Goal: Information Seeking & Learning: Learn about a topic

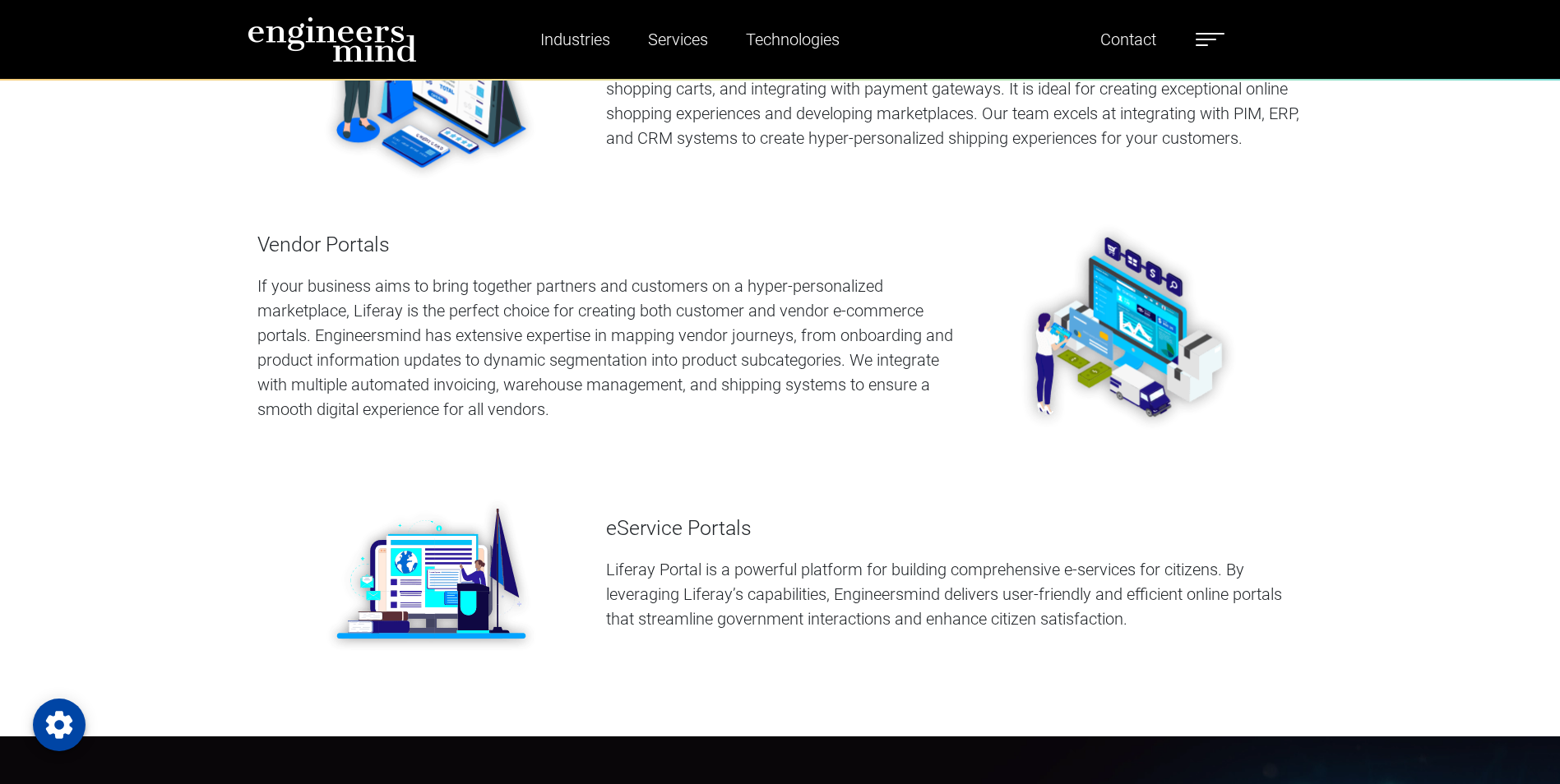
scroll to position [2384, 0]
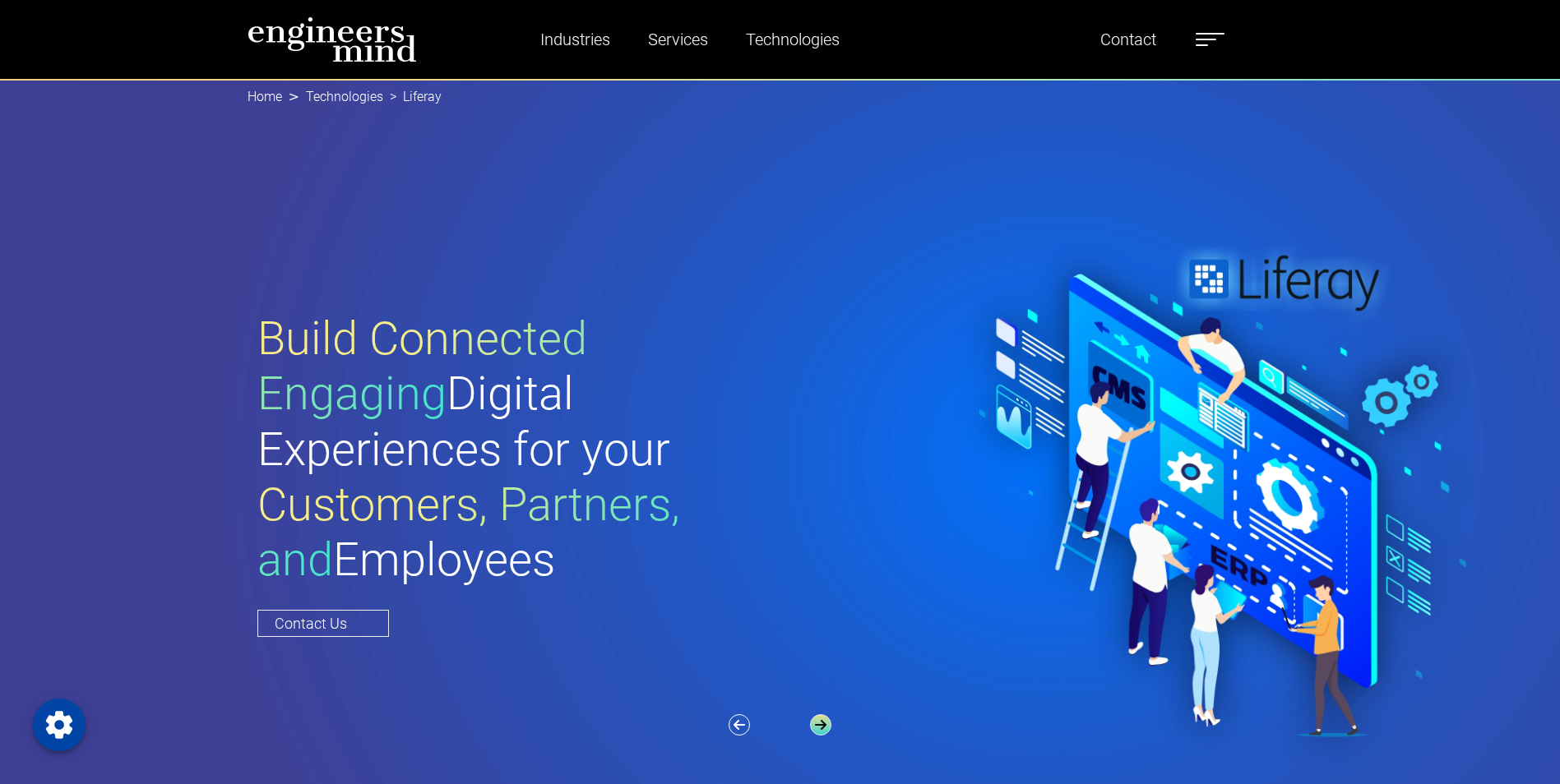
click at [812, 727] on icon "button" at bounding box center [820, 725] width 21 height 21
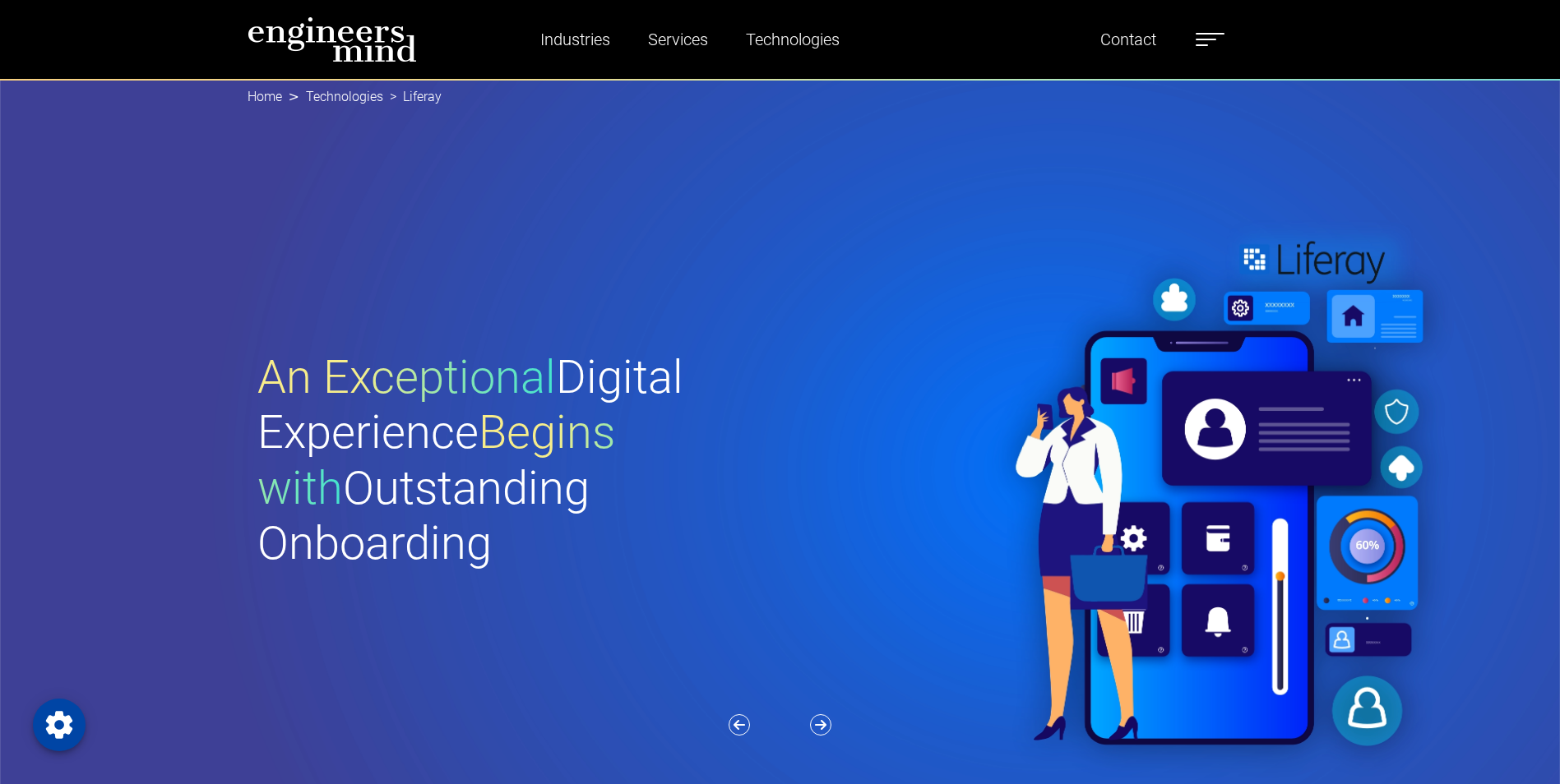
click at [811, 707] on div "An Exceptional Digital Experience Begins with Outstanding Onboarding" at bounding box center [789, 473] width 1580 height 788
